Goal: Task Accomplishment & Management: Manage account settings

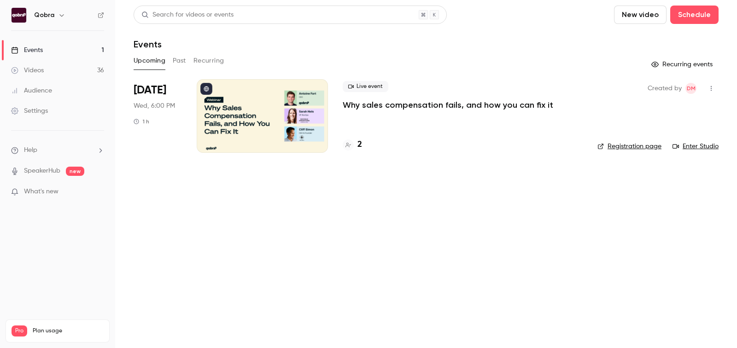
click at [63, 73] on link "Videos 36" at bounding box center [57, 70] width 115 height 20
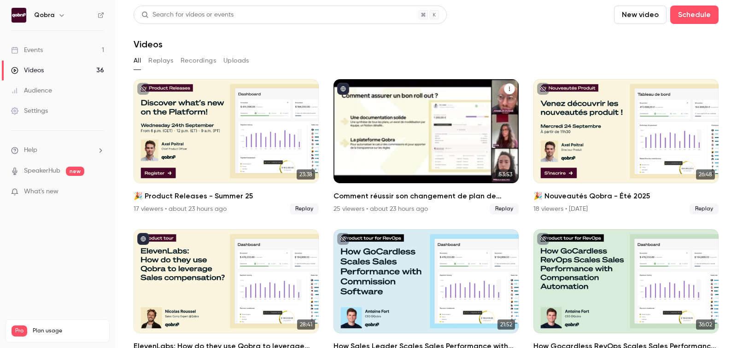
click at [407, 133] on div "Comment réussir son changement de plan de commissionnement ?" at bounding box center [426, 131] width 185 height 104
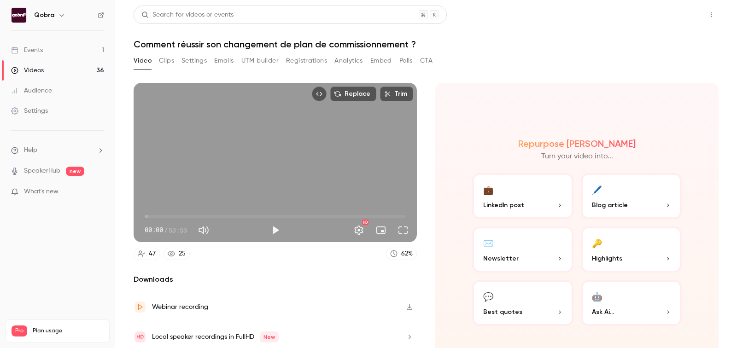
click at [676, 22] on button "Share" at bounding box center [678, 15] width 36 height 18
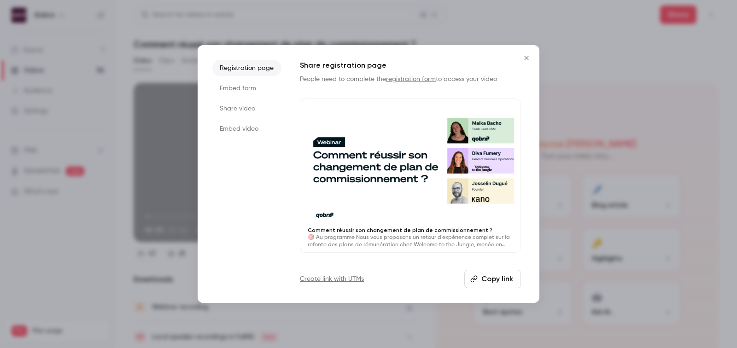
click at [486, 281] on button "Copy link" at bounding box center [492, 279] width 57 height 18
click at [530, 59] on icon "Close" at bounding box center [526, 57] width 11 height 7
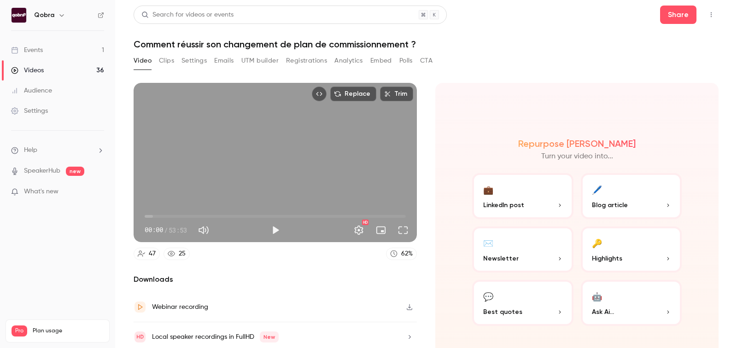
click at [660, 6] on button "Share" at bounding box center [678, 15] width 36 height 18
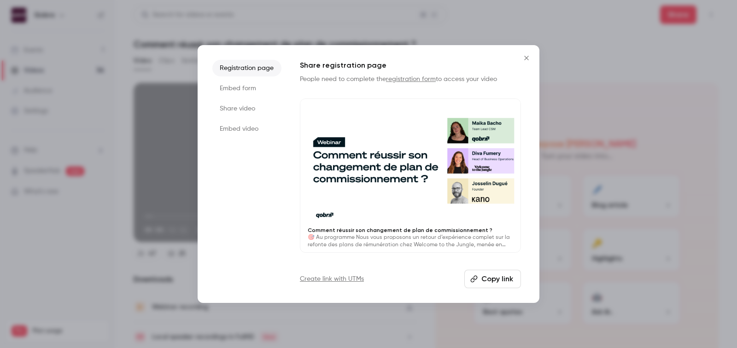
click at [528, 60] on icon "Close" at bounding box center [526, 57] width 11 height 7
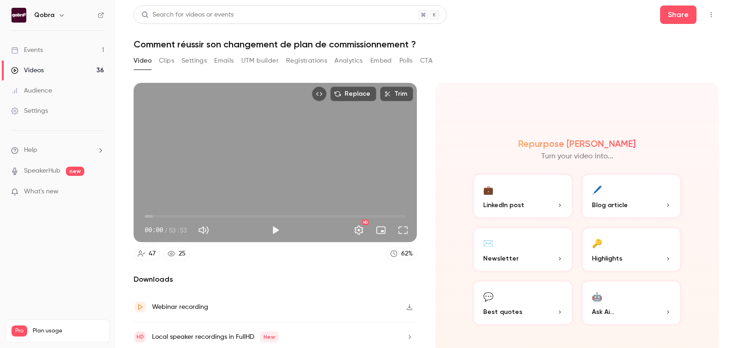
click at [358, 198] on div "Replace Trim 00:00 00:00 / 53:53 HD" at bounding box center [275, 162] width 283 height 159
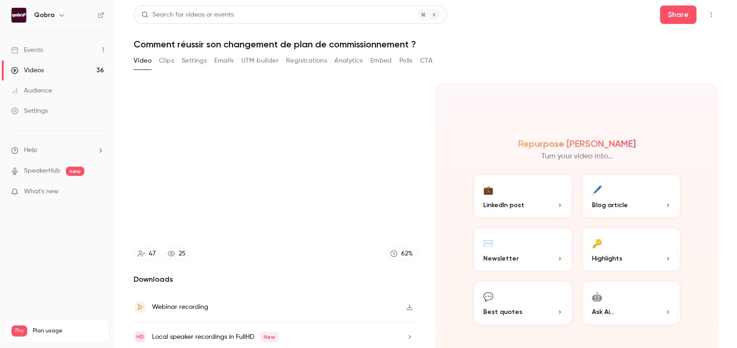
type input "****"
click at [63, 68] on link "Videos 36" at bounding box center [57, 70] width 115 height 20
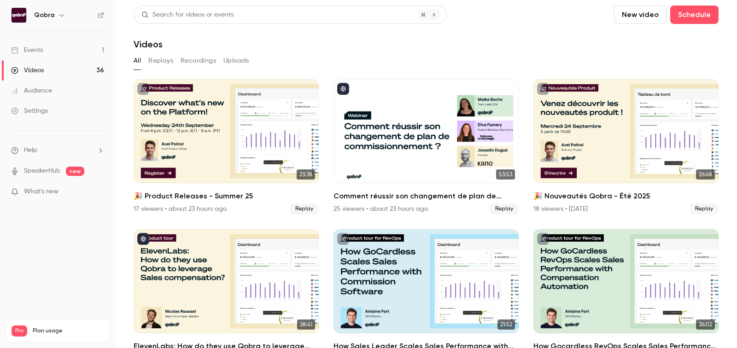
click at [55, 46] on link "Events 1" at bounding box center [57, 50] width 115 height 20
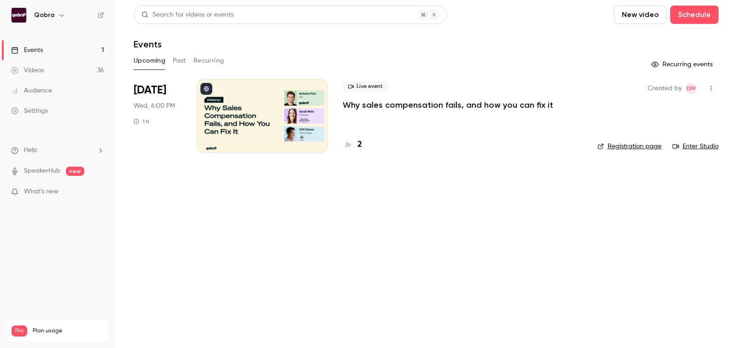
click at [186, 58] on div "Upcoming Past Recurring" at bounding box center [426, 60] width 585 height 15
click at [181, 58] on button "Past" at bounding box center [179, 60] width 13 height 15
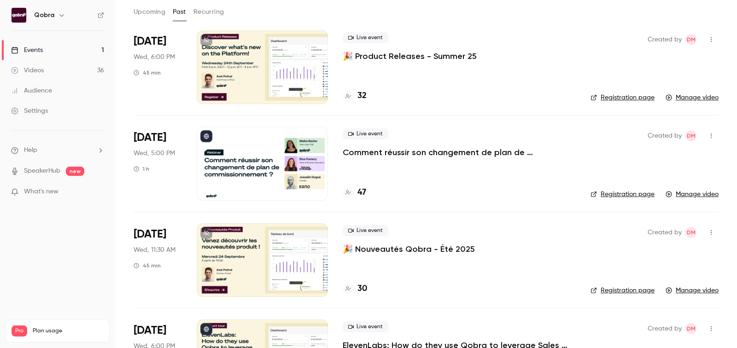
scroll to position [61, 0]
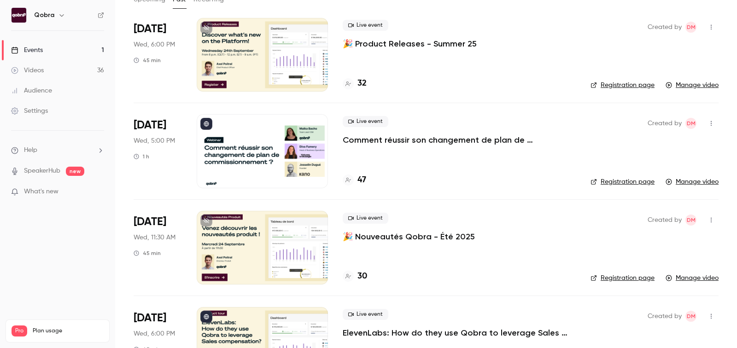
click at [355, 176] on div "47" at bounding box center [355, 180] width 24 height 12
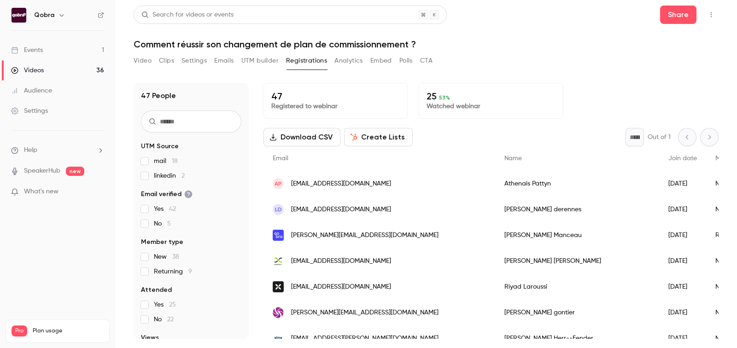
click at [495, 185] on div "[PERSON_NAME]" at bounding box center [577, 184] width 164 height 26
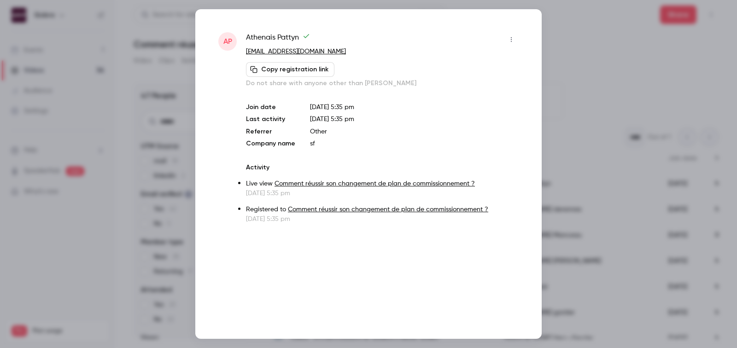
click at [269, 37] on span "[PERSON_NAME]" at bounding box center [278, 39] width 64 height 15
copy div "[PERSON_NAME]"
click at [620, 51] on div at bounding box center [368, 174] width 737 height 348
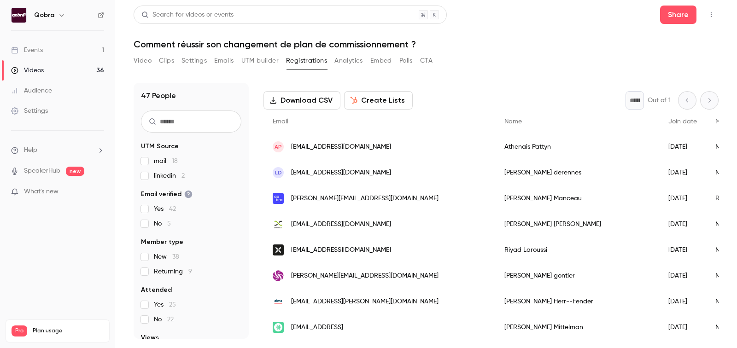
scroll to position [37, 0]
click at [378, 223] on div "[EMAIL_ADDRESS][DOMAIN_NAME]" at bounding box center [380, 224] width 232 height 26
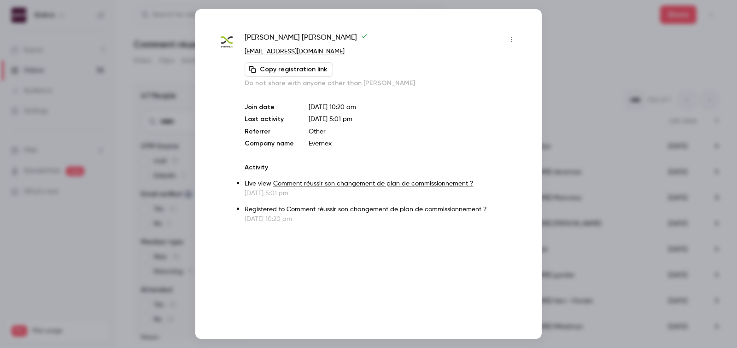
click at [579, 155] on div at bounding box center [368, 174] width 737 height 348
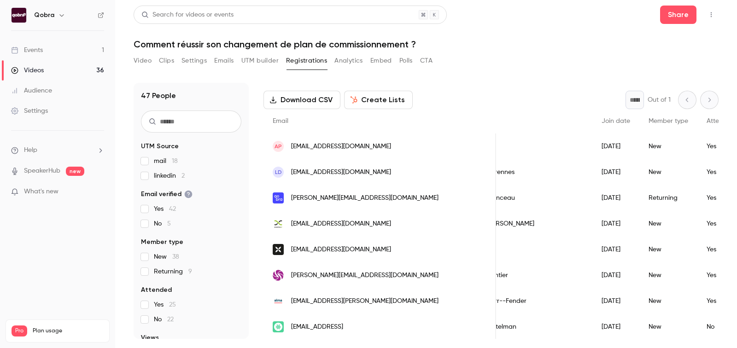
scroll to position [0, 70]
click at [340, 225] on span "[EMAIL_ADDRESS][DOMAIN_NAME]" at bounding box center [341, 224] width 100 height 10
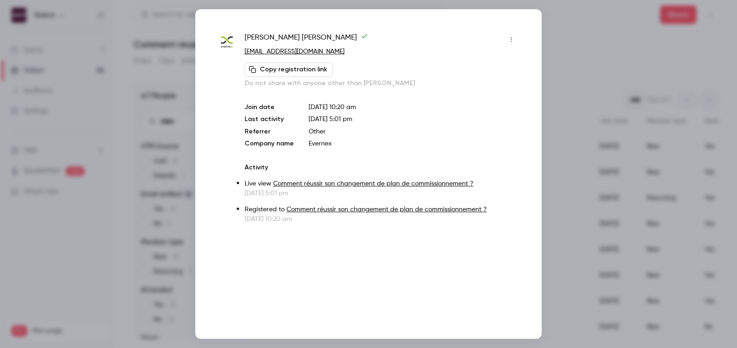
click at [578, 27] on div at bounding box center [368, 174] width 737 height 348
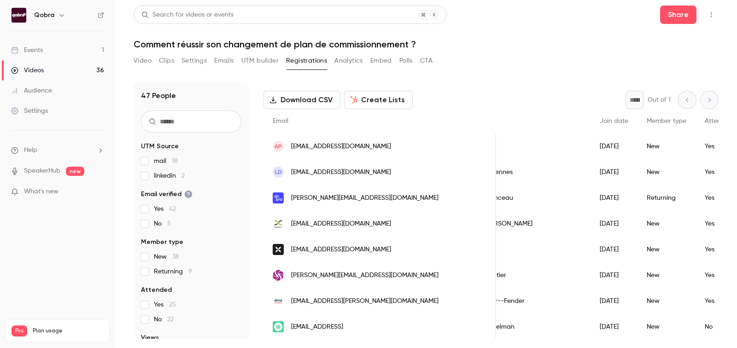
click at [211, 62] on div "Video Clips Settings Emails UTM builder Registrations Analytics Embed Polls CTA" at bounding box center [283, 60] width 299 height 15
click at [234, 62] on button "Emails" at bounding box center [223, 60] width 19 height 15
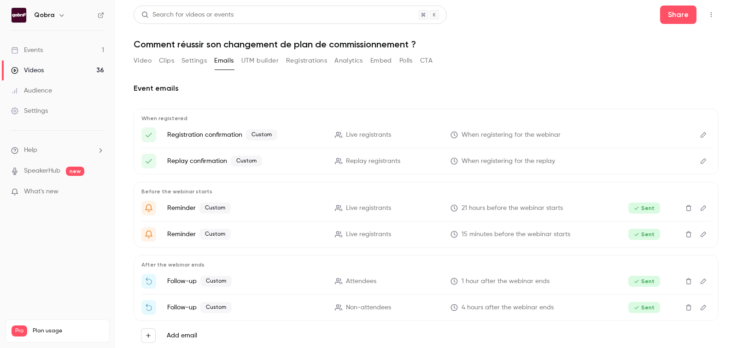
click at [704, 279] on icon "Edit" at bounding box center [703, 281] width 7 height 6
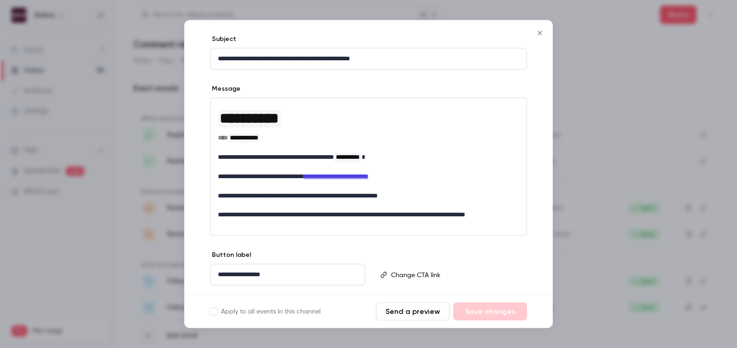
scroll to position [112, 0]
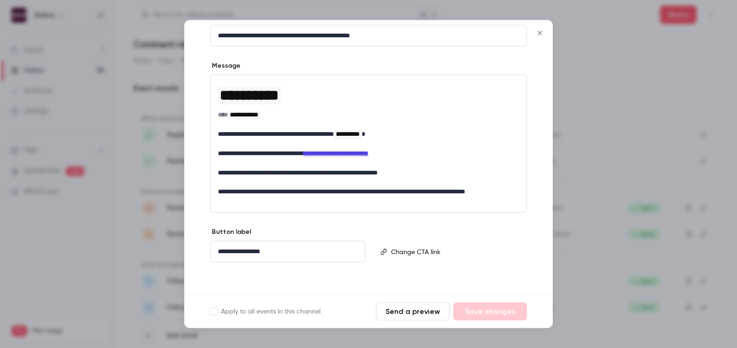
click at [570, 242] on div at bounding box center [368, 174] width 737 height 348
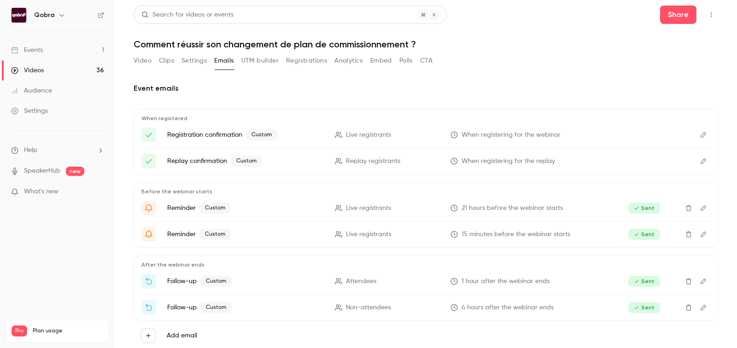
click at [706, 307] on icon "Edit" at bounding box center [703, 308] width 7 height 6
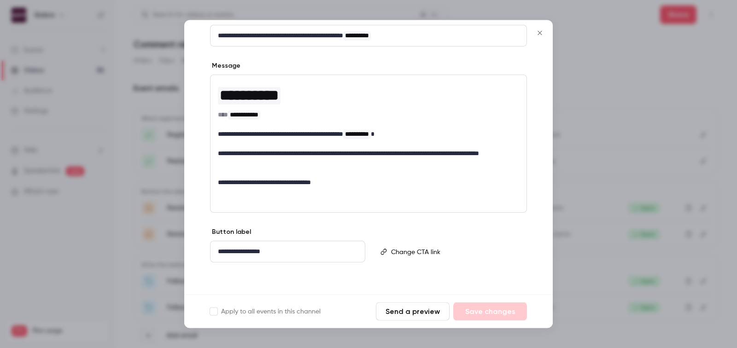
click at [567, 206] on div at bounding box center [368, 174] width 737 height 348
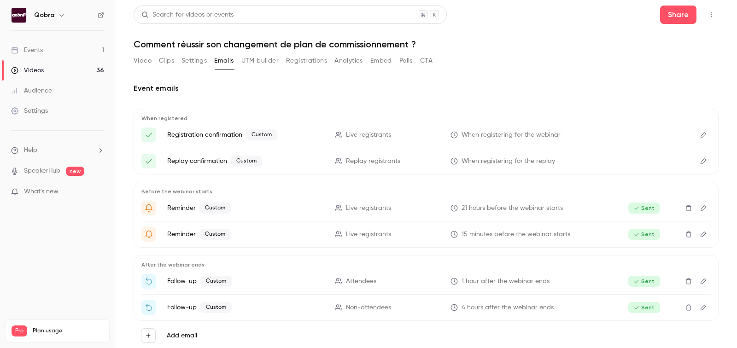
click at [64, 47] on link "Events 1" at bounding box center [57, 50] width 115 height 20
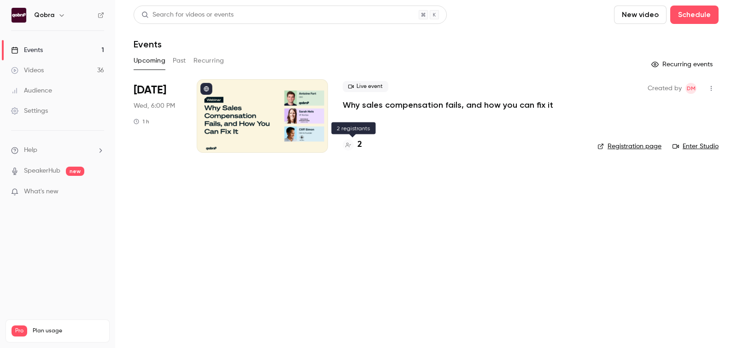
click at [358, 148] on h4 "2" at bounding box center [360, 145] width 5 height 12
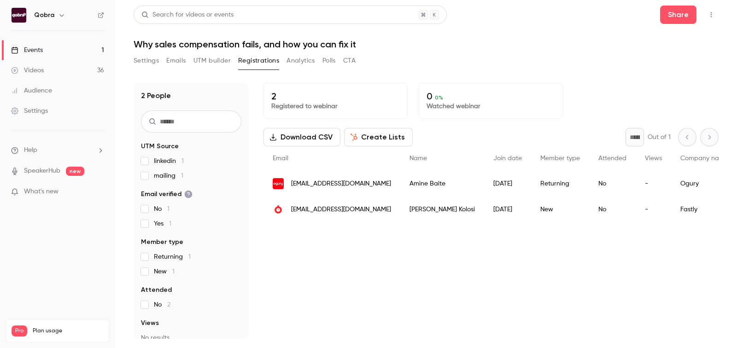
click at [181, 62] on button "Emails" at bounding box center [175, 60] width 19 height 15
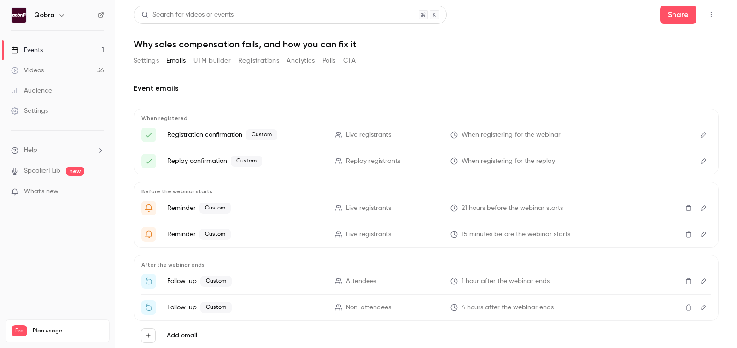
scroll to position [24, 0]
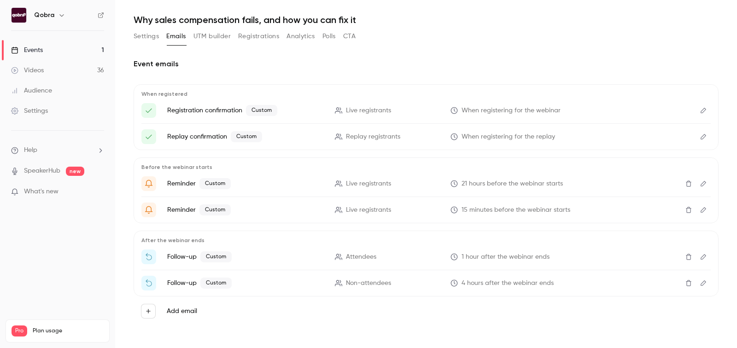
click at [705, 107] on icon "Edit" at bounding box center [703, 110] width 7 height 6
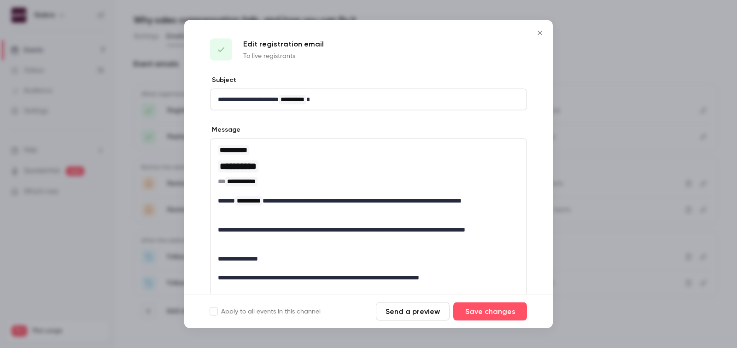
click at [648, 115] on div at bounding box center [368, 174] width 737 height 348
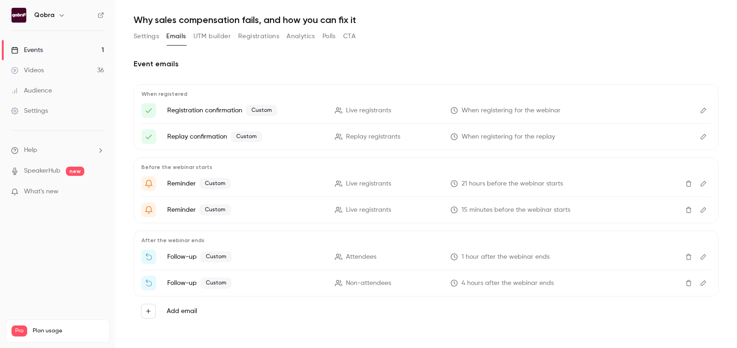
click at [706, 136] on icon "Edit" at bounding box center [703, 137] width 7 height 6
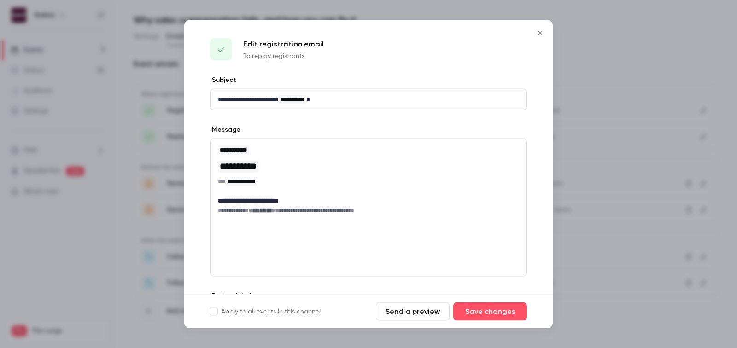
click at [641, 147] on div at bounding box center [368, 174] width 737 height 348
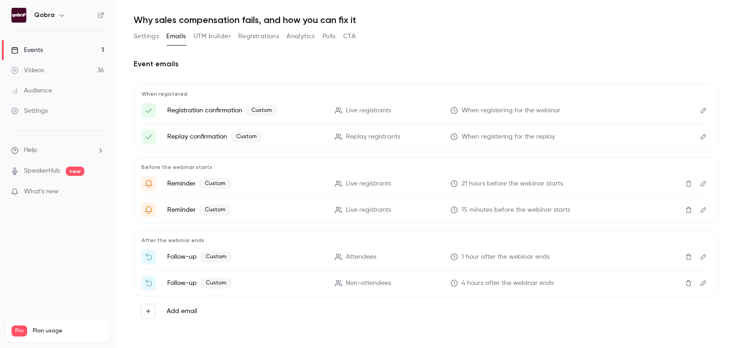
click at [706, 186] on icon "Edit" at bounding box center [703, 184] width 7 height 6
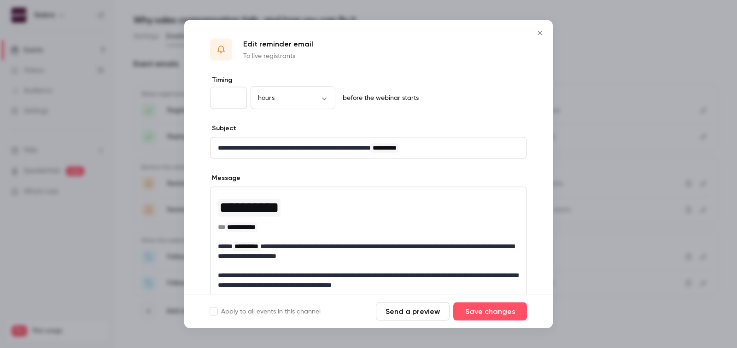
scroll to position [121, 0]
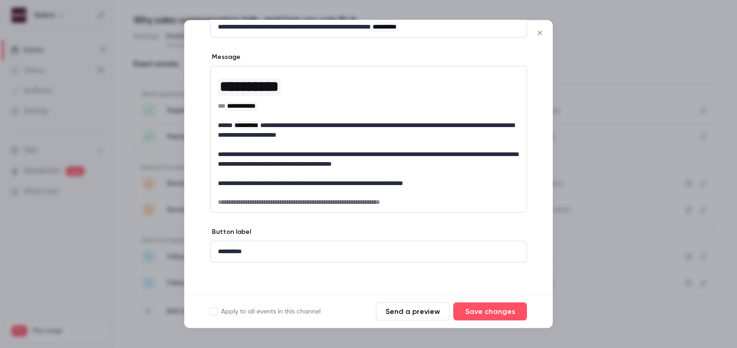
click at [597, 207] on div at bounding box center [368, 174] width 737 height 348
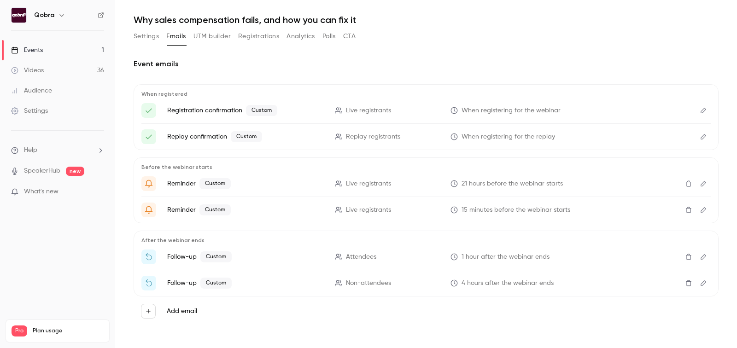
click at [707, 283] on icon "Edit" at bounding box center [703, 283] width 7 height 6
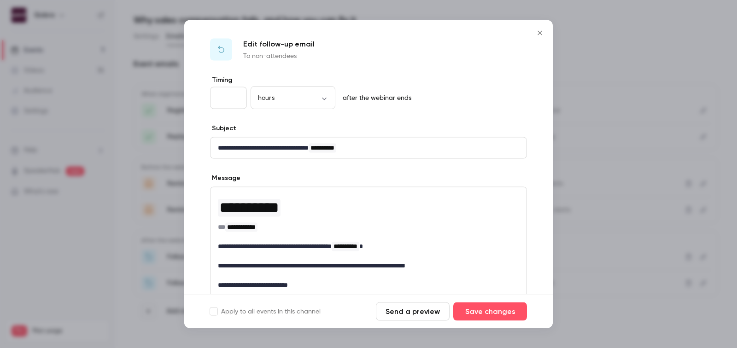
scroll to position [112, 0]
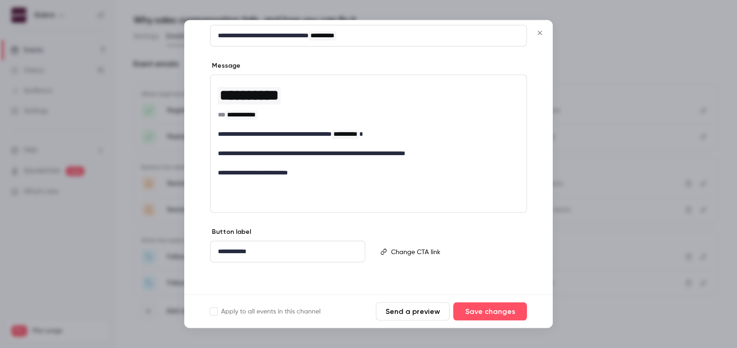
click at [617, 201] on div at bounding box center [368, 174] width 737 height 348
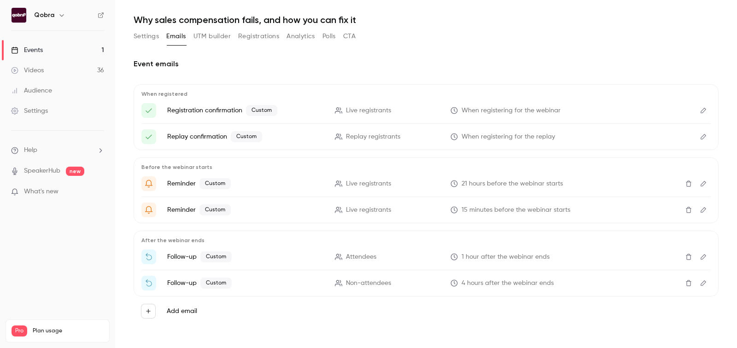
scroll to position [0, 0]
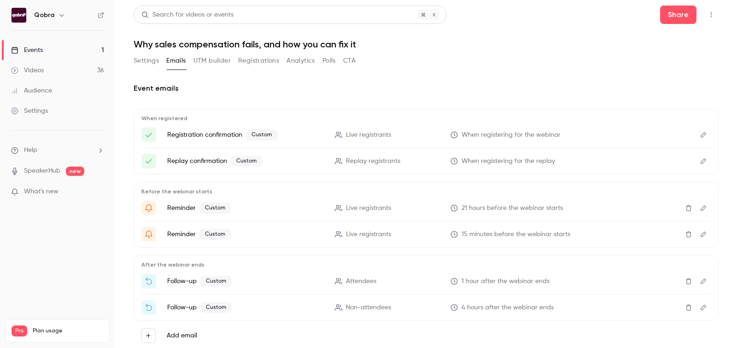
click at [46, 73] on link "Videos 36" at bounding box center [57, 70] width 115 height 20
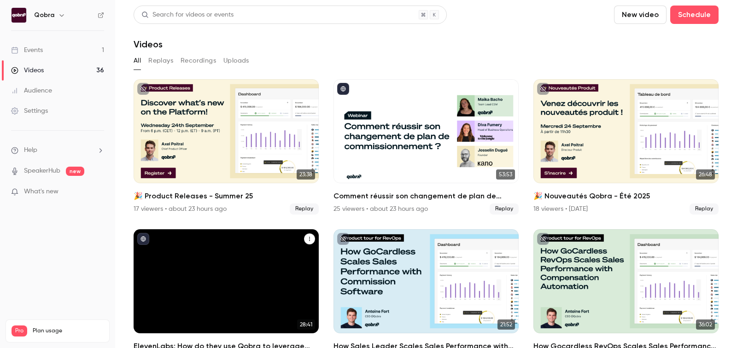
scroll to position [90, 0]
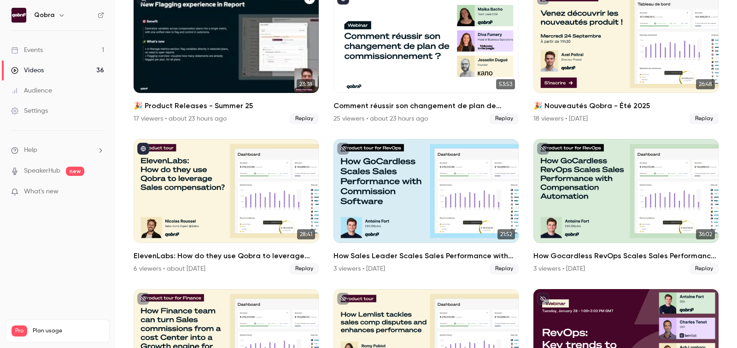
click at [184, 107] on h2 "🎉 Product Releases - Summer 25" at bounding box center [226, 105] width 185 height 11
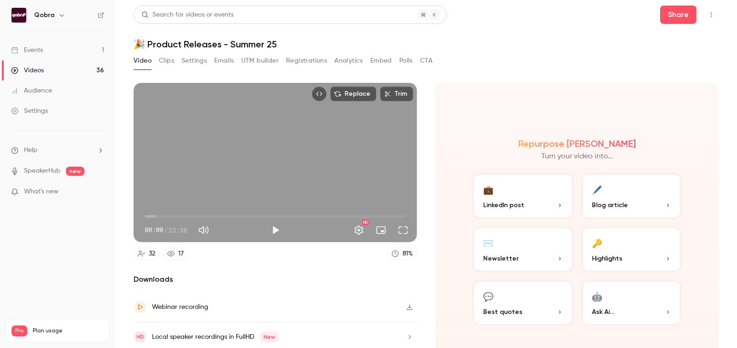
click at [232, 53] on div "Search for videos or events Share 🎉 Product Releases - Summer 25 Video Clips Se…" at bounding box center [426, 174] width 585 height 337
click at [346, 55] on button "Analytics" at bounding box center [349, 60] width 29 height 15
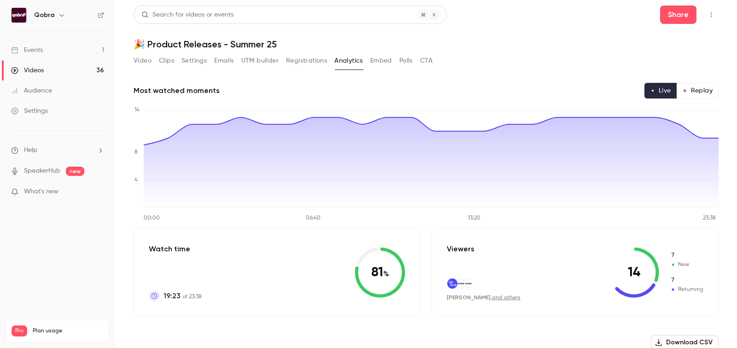
click at [321, 61] on button "Registrations" at bounding box center [306, 60] width 41 height 15
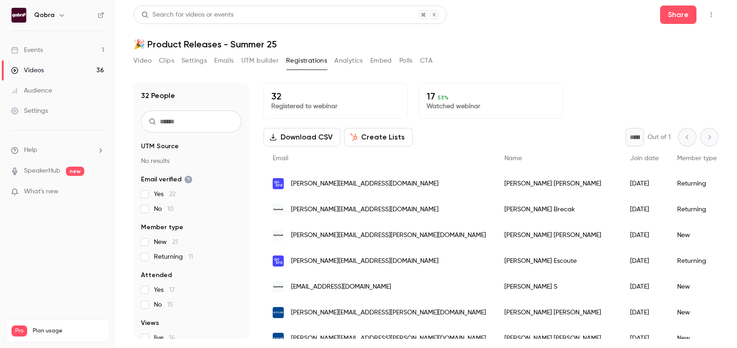
click at [405, 61] on button "Polls" at bounding box center [406, 60] width 13 height 15
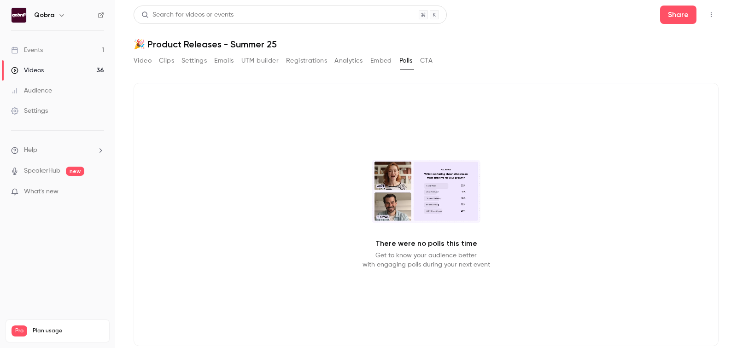
click at [425, 59] on button "CTA" at bounding box center [426, 60] width 12 height 15
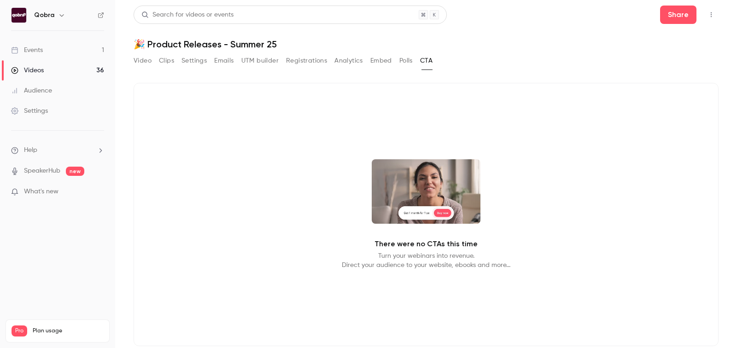
click at [377, 59] on button "Embed" at bounding box center [381, 60] width 22 height 15
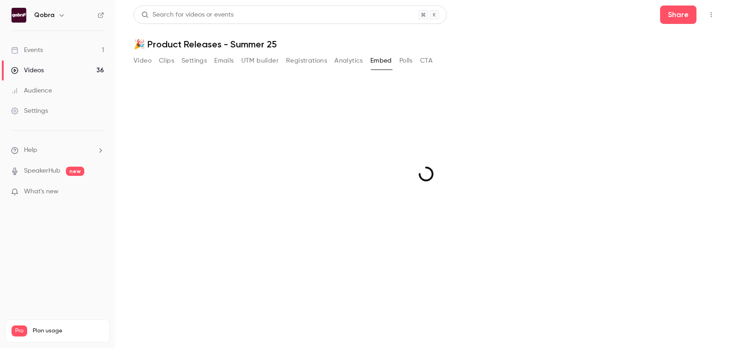
click at [347, 59] on button "Analytics" at bounding box center [349, 60] width 29 height 15
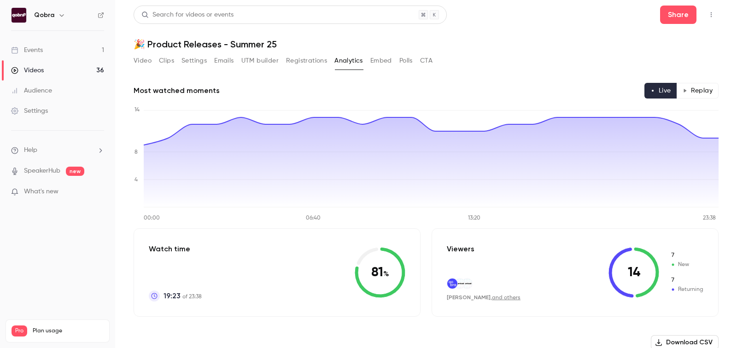
click at [310, 58] on button "Registrations" at bounding box center [306, 60] width 41 height 15
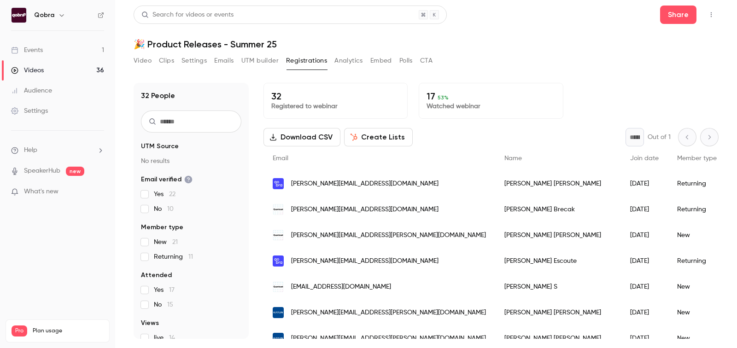
click at [198, 52] on div "Search for videos or events Share 🎉 Product Releases - Summer 25 Video Clips Se…" at bounding box center [426, 174] width 585 height 337
click at [198, 60] on button "Settings" at bounding box center [194, 60] width 25 height 15
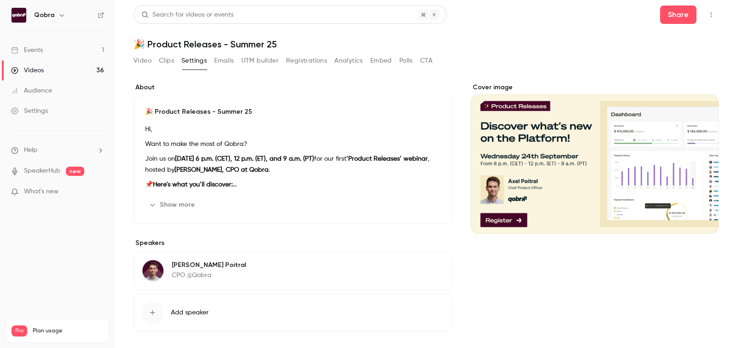
click at [221, 59] on button "Emails" at bounding box center [223, 60] width 19 height 15
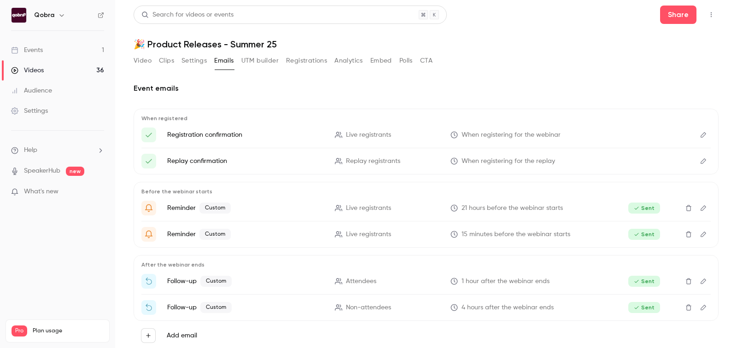
scroll to position [19, 0]
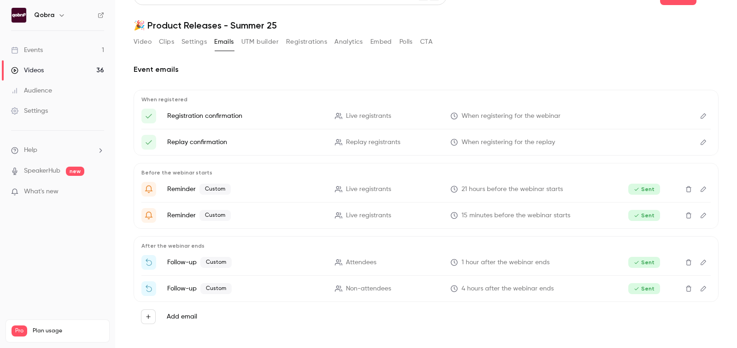
click at [703, 290] on icon "Edit" at bounding box center [703, 289] width 7 height 6
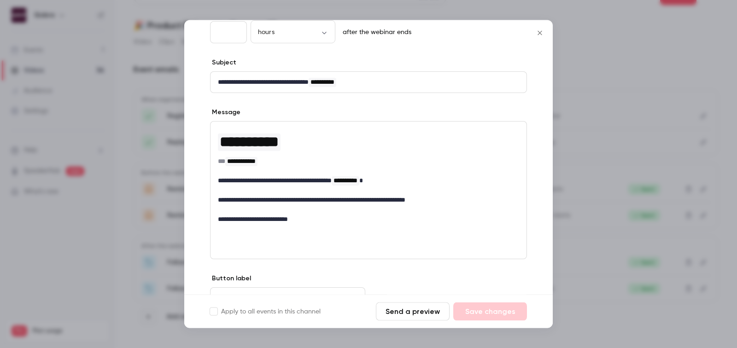
scroll to position [112, 0]
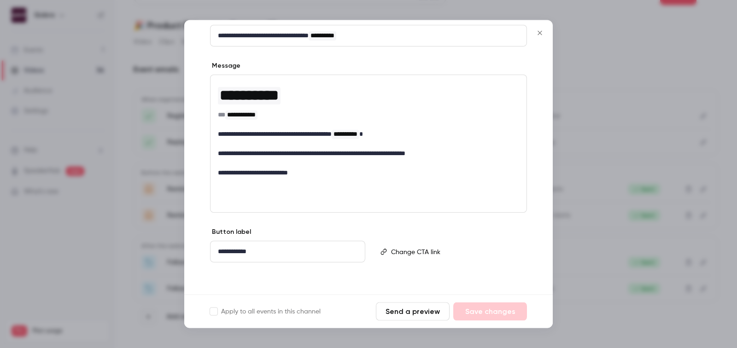
click at [538, 32] on icon "Close" at bounding box center [540, 32] width 11 height 7
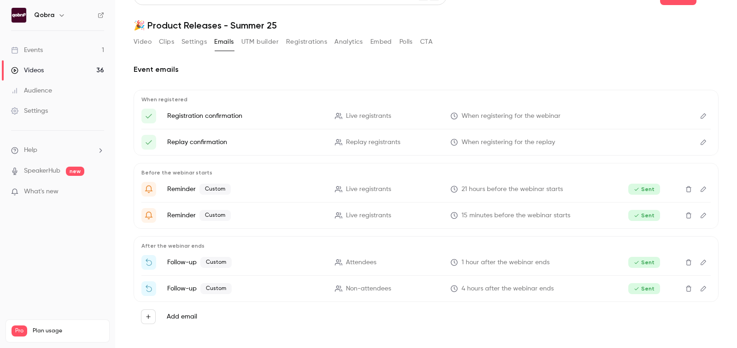
click at [703, 258] on button "Edit" at bounding box center [703, 262] width 15 height 15
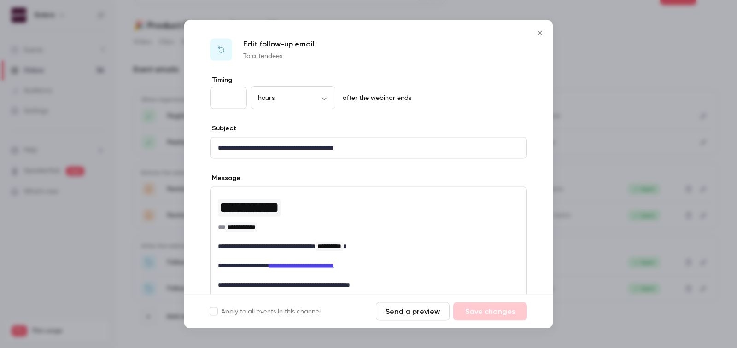
click at [539, 35] on icon "Close" at bounding box center [540, 32] width 11 height 7
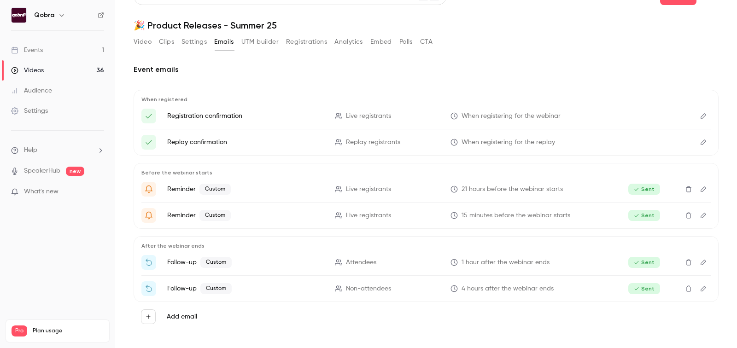
scroll to position [0, 0]
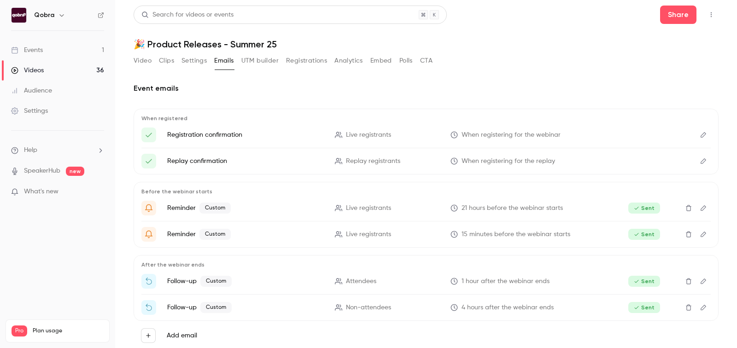
click at [54, 45] on link "Events 1" at bounding box center [57, 50] width 115 height 20
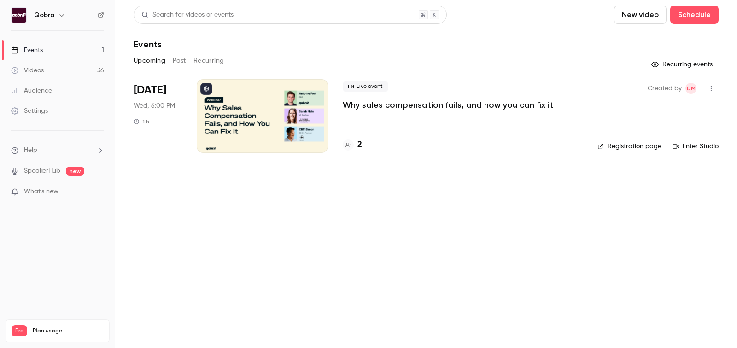
click at [63, 74] on link "Videos 36" at bounding box center [57, 70] width 115 height 20
